Goal: Book appointment/travel/reservation

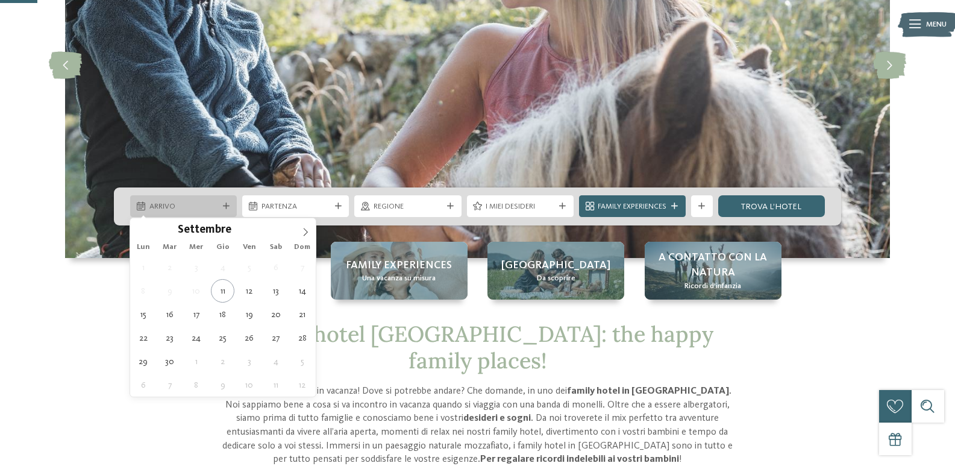
click at [301, 235] on icon at bounding box center [305, 232] width 8 height 8
type input "****"
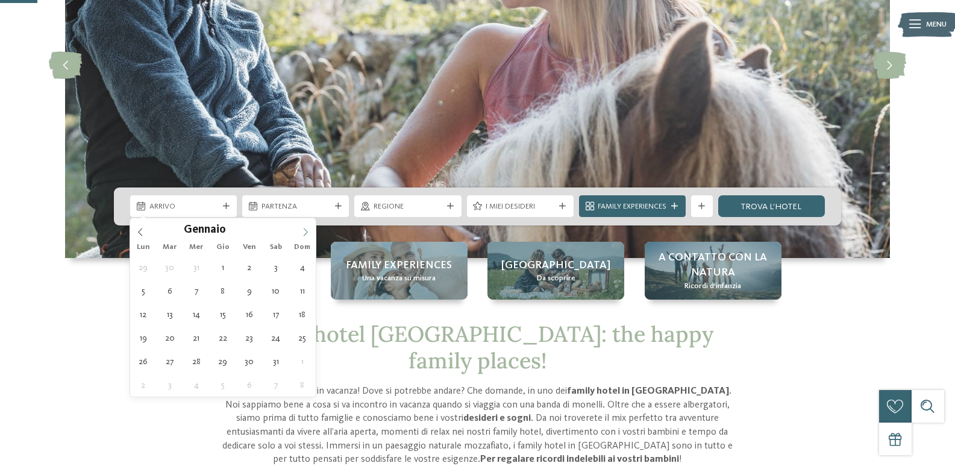
click at [301, 235] on icon at bounding box center [305, 232] width 8 height 8
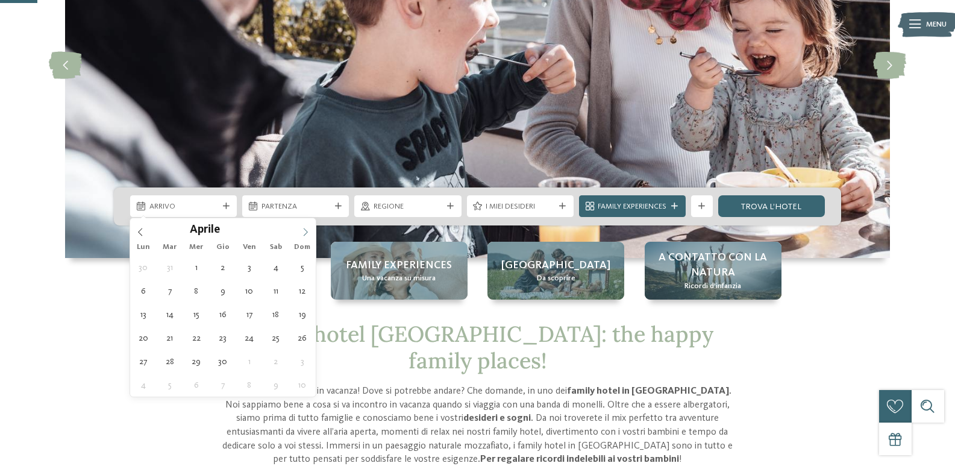
click at [301, 235] on icon at bounding box center [305, 232] width 8 height 8
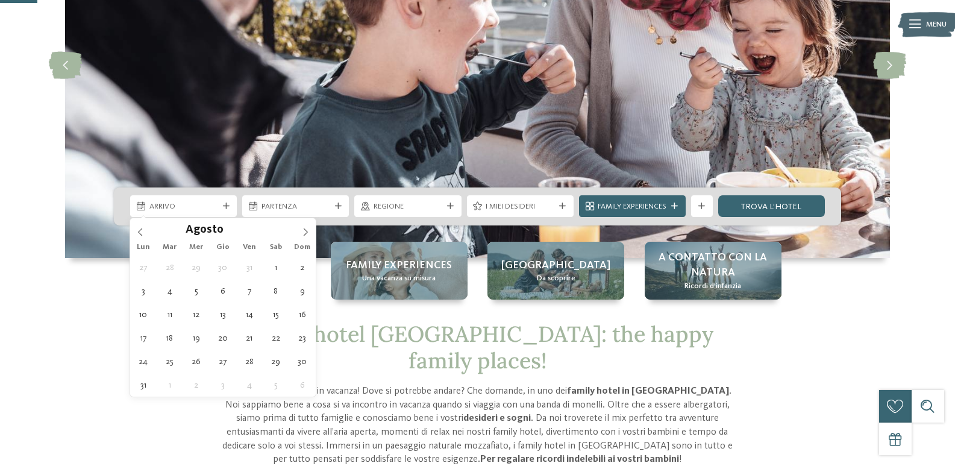
type div "[DATE]"
type input "****"
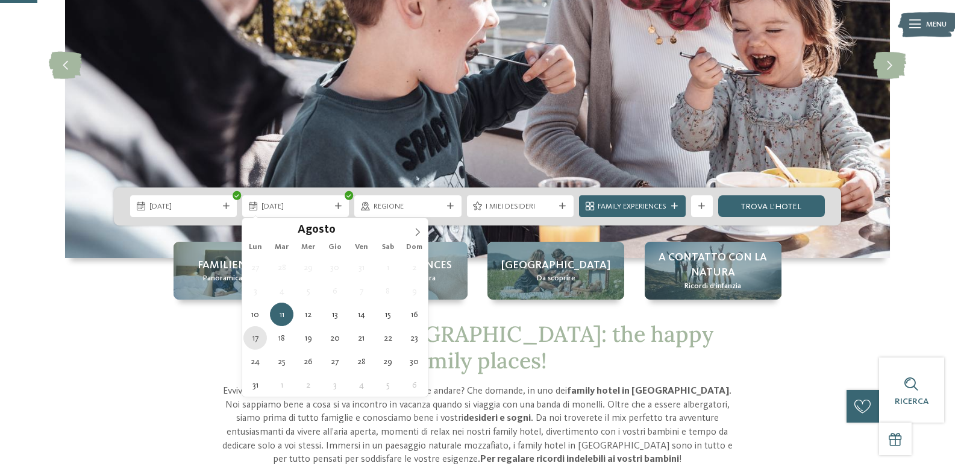
type div "[DATE]"
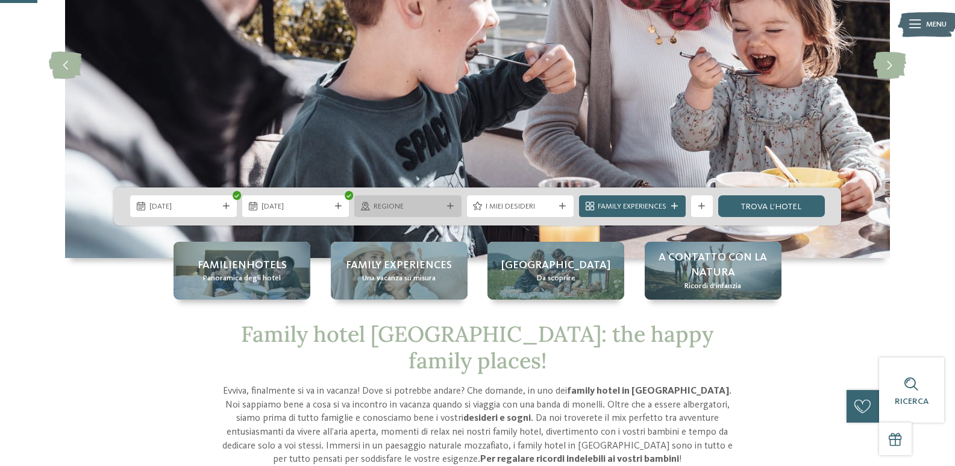
click at [411, 202] on span "Regione" at bounding box center [408, 206] width 69 height 11
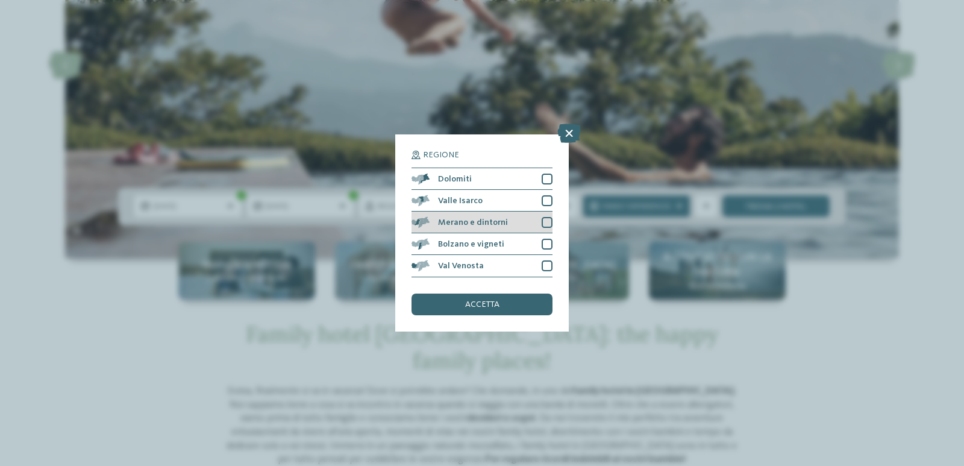
click at [492, 218] on span "Merano e dintorni" at bounding box center [473, 222] width 70 height 8
click at [495, 305] on span "accetta" at bounding box center [482, 304] width 34 height 8
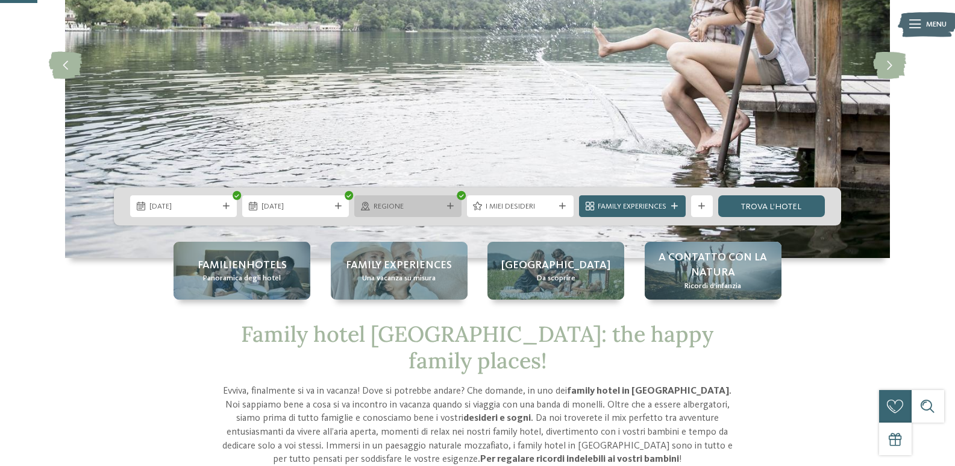
click at [447, 207] on icon at bounding box center [450, 206] width 7 height 7
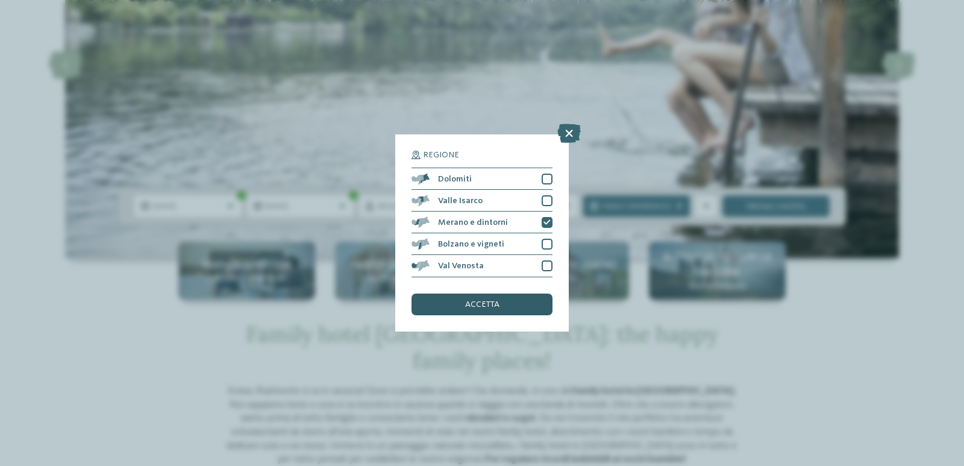
click at [480, 298] on div "accetta" at bounding box center [481, 304] width 141 height 22
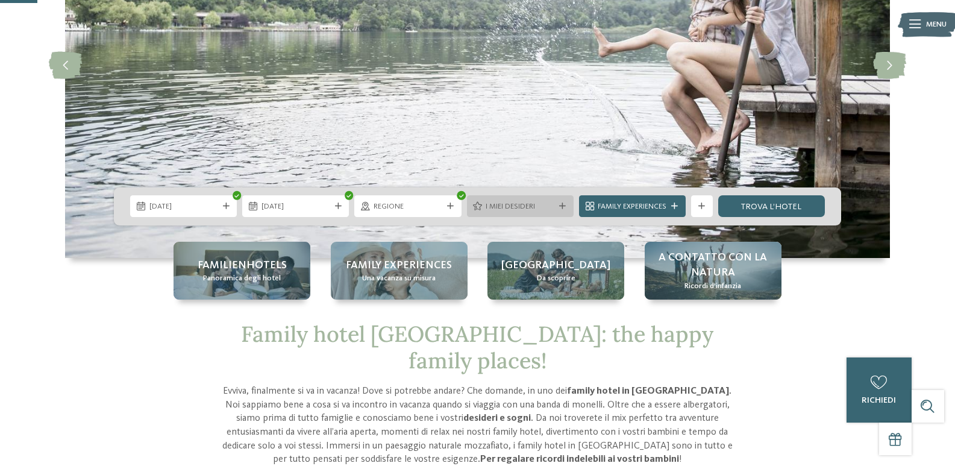
click at [536, 207] on span "I miei desideri" at bounding box center [520, 206] width 69 height 11
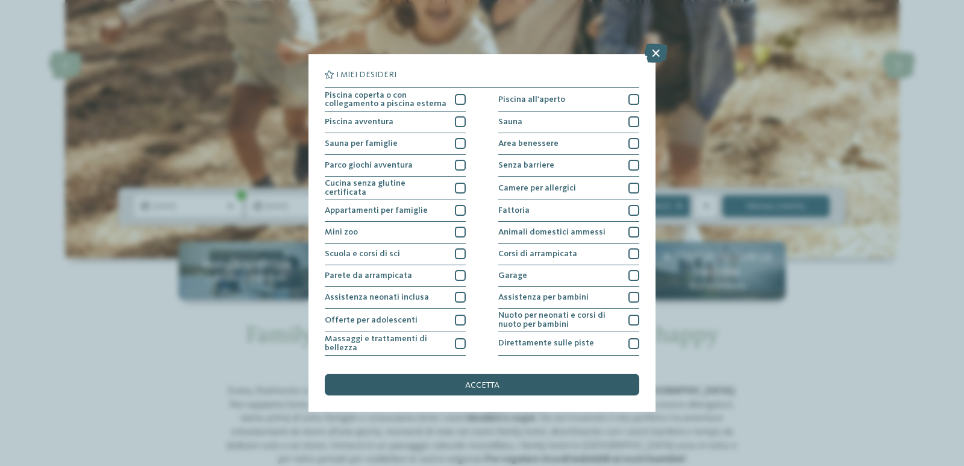
click at [510, 376] on div "accetta" at bounding box center [482, 385] width 314 height 22
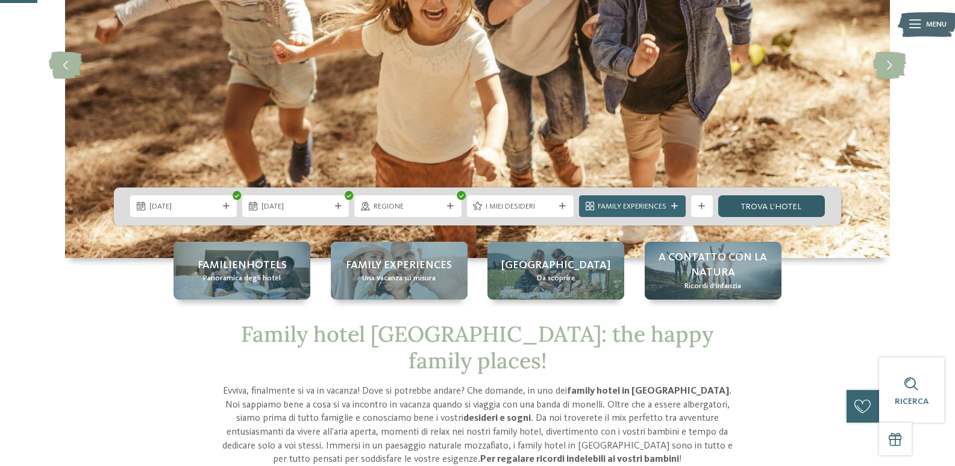
click at [728, 208] on link "trova l’hotel" at bounding box center [771, 206] width 107 height 22
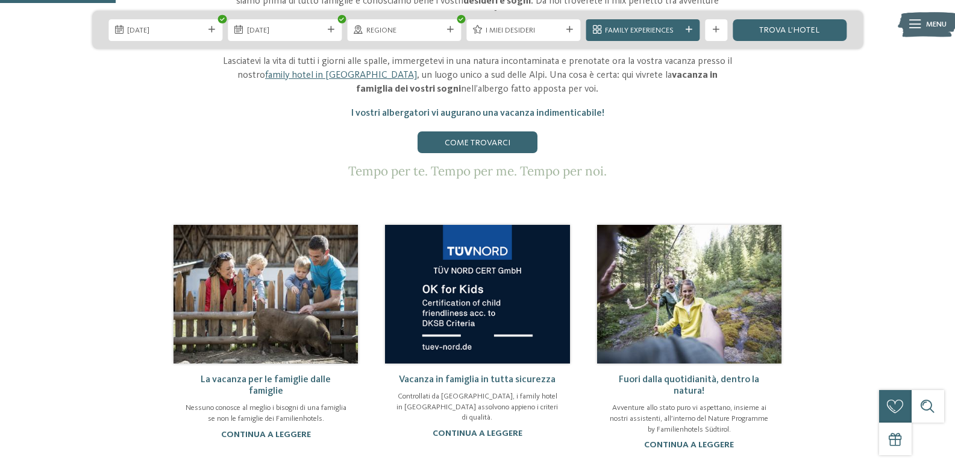
scroll to position [602, 0]
